Goal: Task Accomplishment & Management: Manage account settings

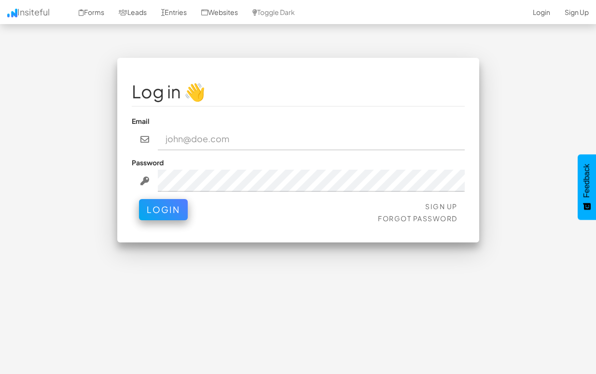
click at [354, 149] on input "email" at bounding box center [311, 139] width 307 height 22
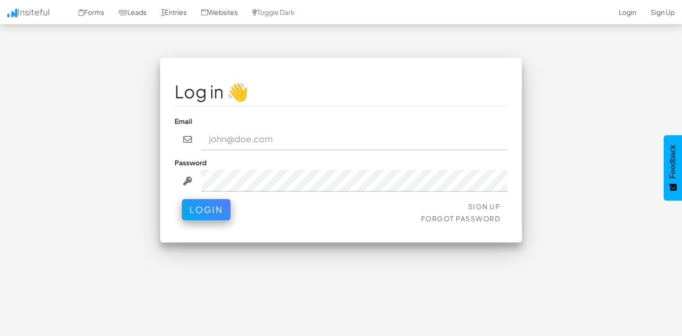
click at [226, 142] on input "email" at bounding box center [354, 139] width 307 height 22
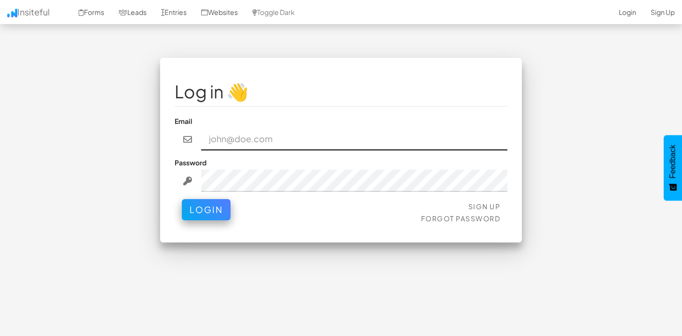
type input "admin@herenow.health"
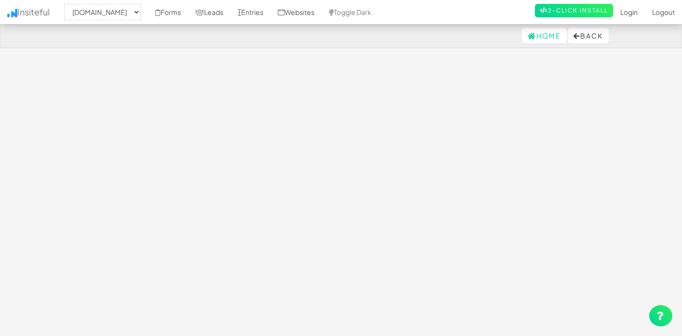
select select "2385"
click at [210, 218] on div "Toggle navigation Insiteful -- None -- [DOMAIN_NAME] [DOMAIN_NAME] Forms Leads …" at bounding box center [341, 201] width 565 height 286
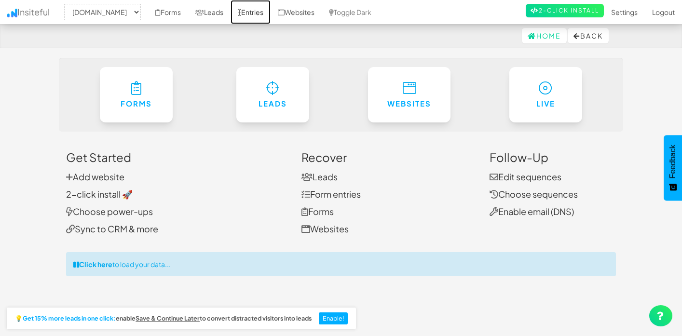
click at [271, 13] on link "Entries" at bounding box center [251, 12] width 40 height 24
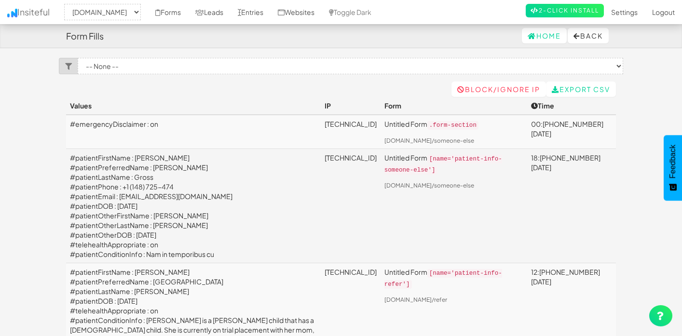
select select "2385"
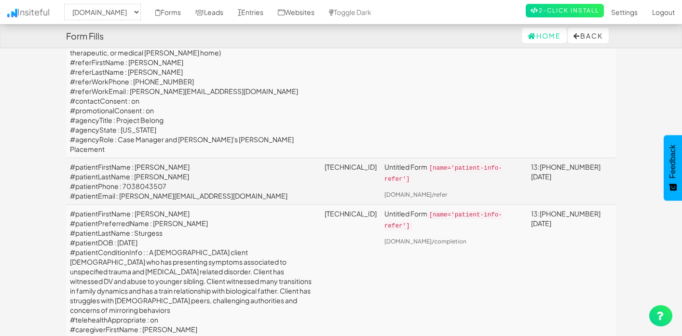
scroll to position [4314, 0]
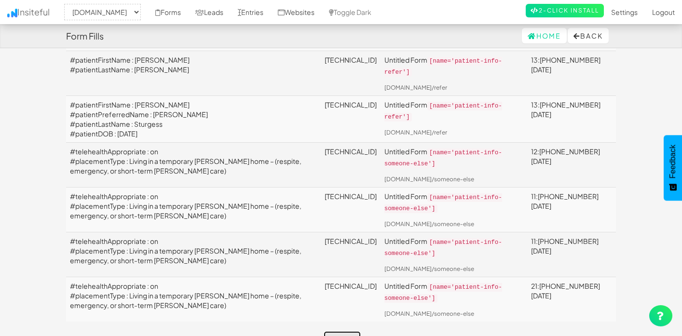
click at [330, 331] on link "Next" at bounding box center [342, 338] width 37 height 15
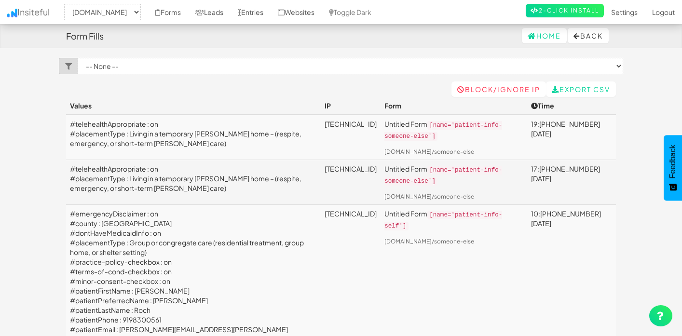
select select "2385"
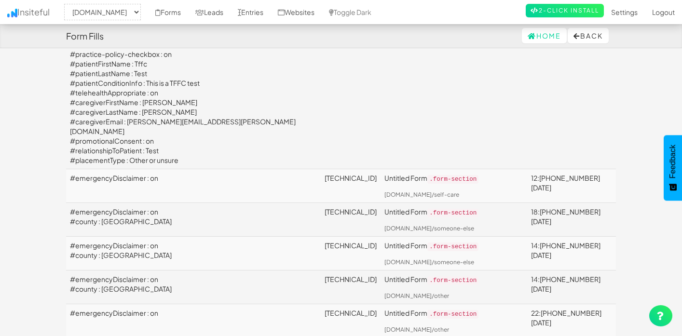
scroll to position [2588, 0]
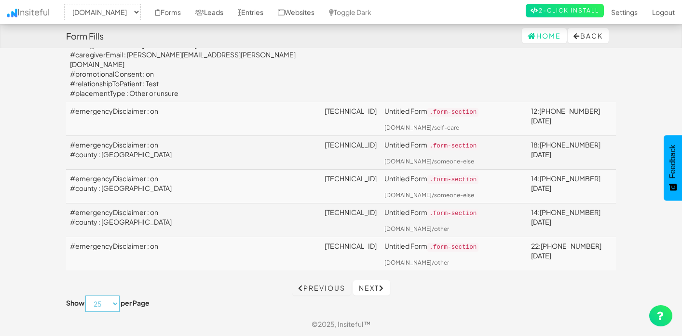
click at [110, 300] on select "10 25 50 75 100" at bounding box center [102, 304] width 34 height 16
select select "100"
click at [86, 296] on select "10 25 50 75 100" at bounding box center [102, 304] width 34 height 16
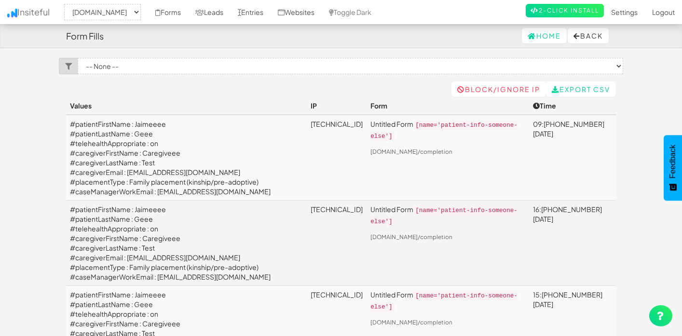
select select "2385"
select select "100"
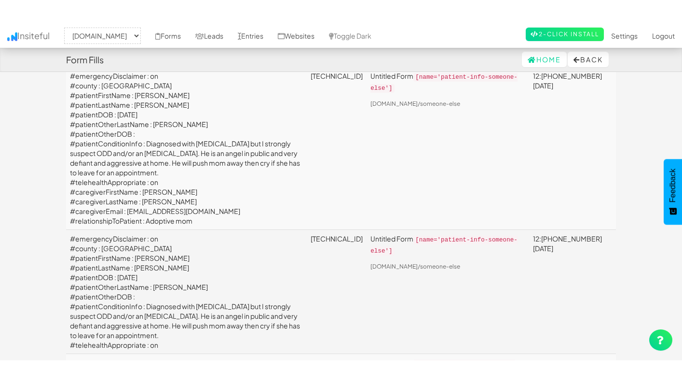
scroll to position [4495, 0]
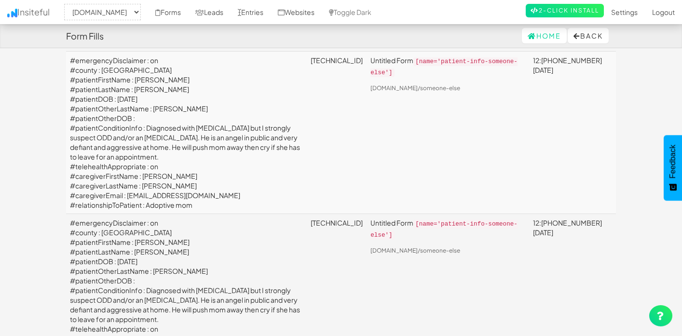
drag, startPoint x: 245, startPoint y: 87, endPoint x: 112, endPoint y: 86, distance: 132.7
copy td "Anthem HealthKeepers Plus foster plan"
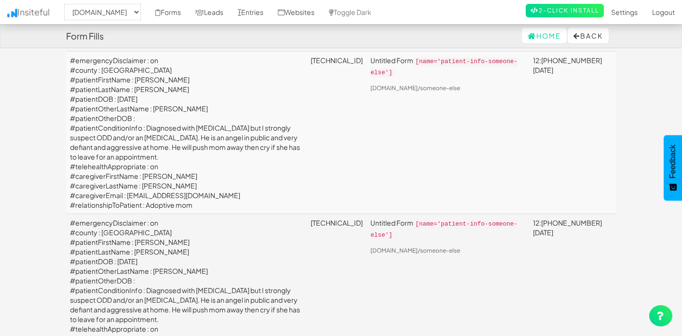
drag, startPoint x: 202, startPoint y: 87, endPoint x: 113, endPoint y: 86, distance: 88.8
copy td "Anthem HealthKeepers Plus"
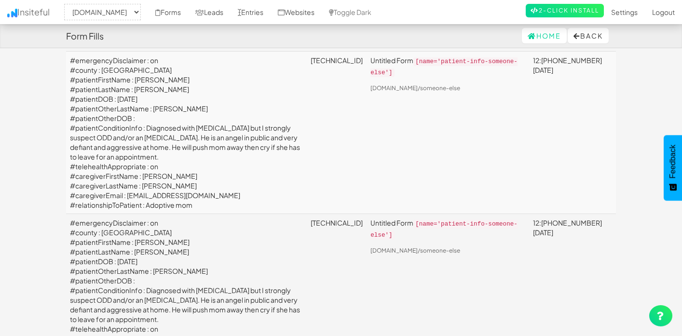
drag, startPoint x: 167, startPoint y: 96, endPoint x: 113, endPoint y: 96, distance: 54.0
copy td "YTD738050274"
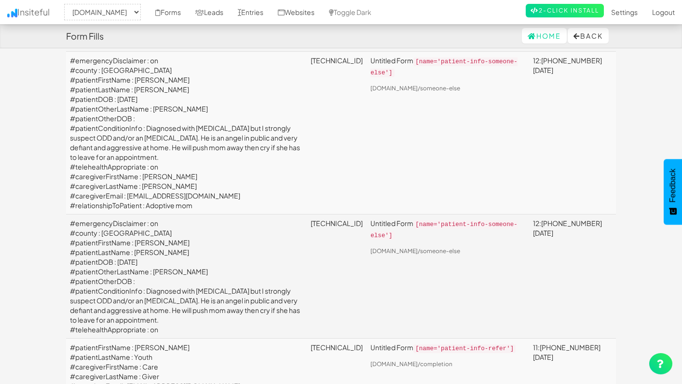
drag, startPoint x: 167, startPoint y: 95, endPoint x: 114, endPoint y: 96, distance: 53.1
copy td "YTD738050274"
